Goal: Check status

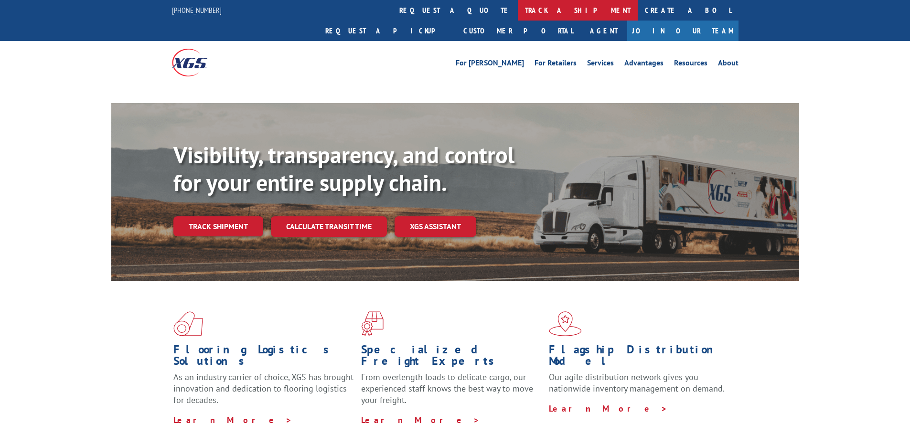
click at [518, 6] on link "track a shipment" at bounding box center [578, 10] width 120 height 21
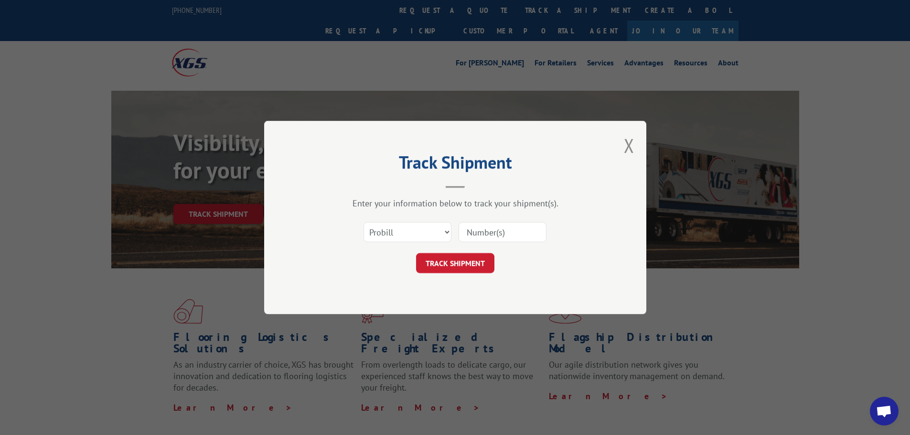
click at [428, 230] on select "Select category... Probill BOL PO" at bounding box center [407, 232] width 88 height 20
select select "po"
click at [363, 222] on select "Select category... Probill BOL PO" at bounding box center [407, 232] width 88 height 20
drag, startPoint x: 516, startPoint y: 229, endPoint x: 501, endPoint y: 196, distance: 35.5
click at [516, 229] on input at bounding box center [502, 232] width 88 height 20
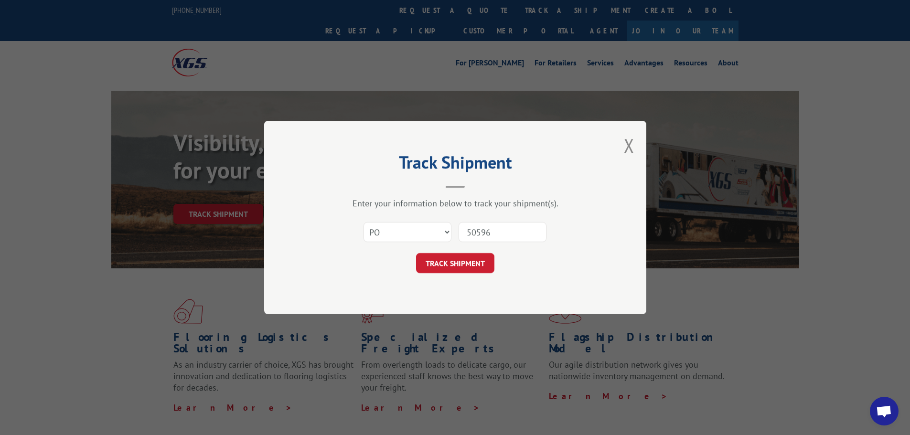
type input "505962"
click button "TRACK SHIPMENT" at bounding box center [455, 263] width 78 height 20
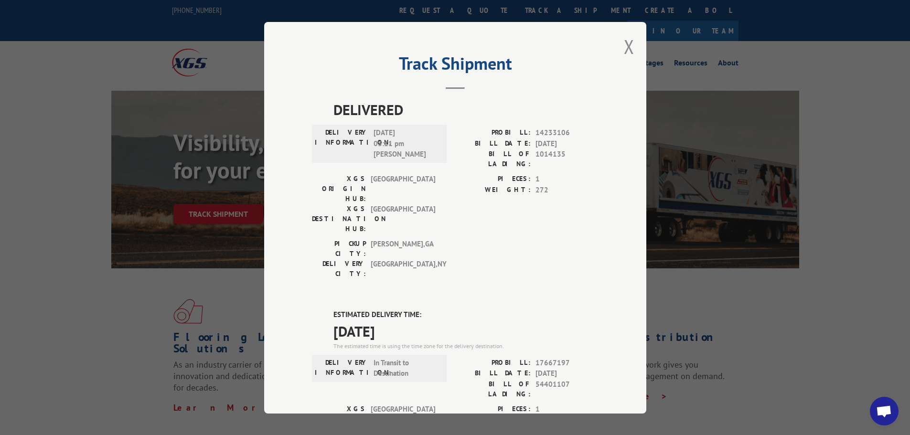
click at [619, 50] on div "Track Shipment DELIVERED DELIVERY INFORMATION: [DATE] 03:11 pm [PERSON_NAME]: 1…" at bounding box center [455, 218] width 382 height 392
click at [625, 47] on button "Close modal" at bounding box center [629, 46] width 11 height 25
